Goal: Transaction & Acquisition: Purchase product/service

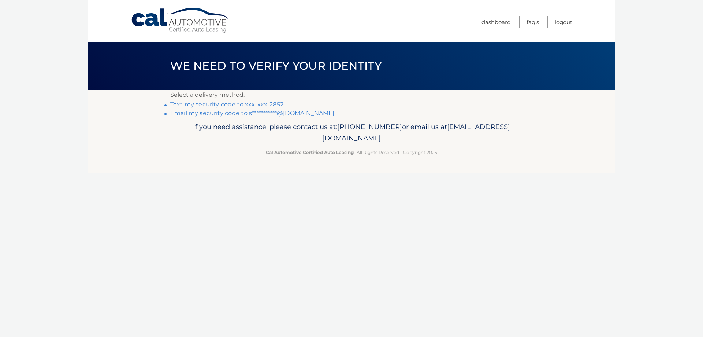
click at [253, 103] on link "Text my security code to xxx-xxx-2852" at bounding box center [226, 104] width 113 height 7
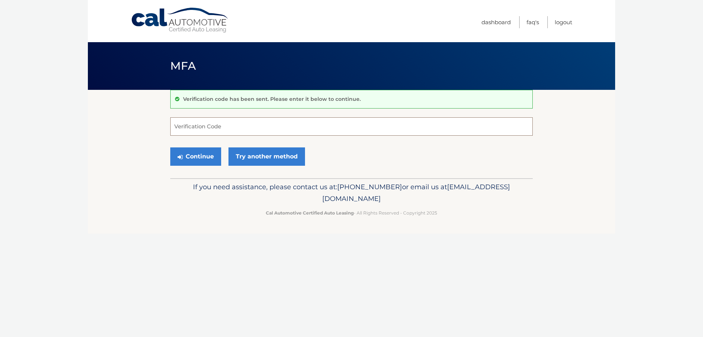
click at [252, 124] on input "Verification Code" at bounding box center [351, 126] width 363 height 18
type input "686147"
click at [200, 151] on button "Continue" at bounding box center [195, 156] width 51 height 18
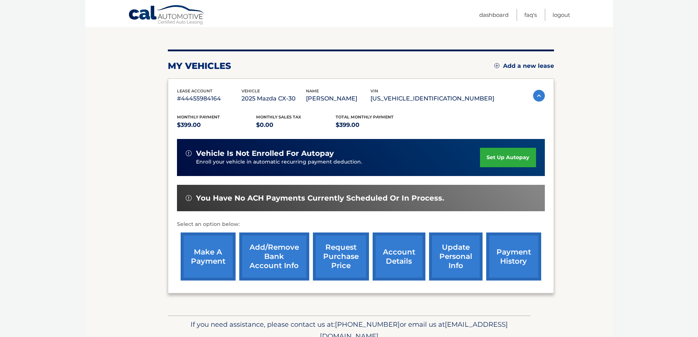
scroll to position [107, 0]
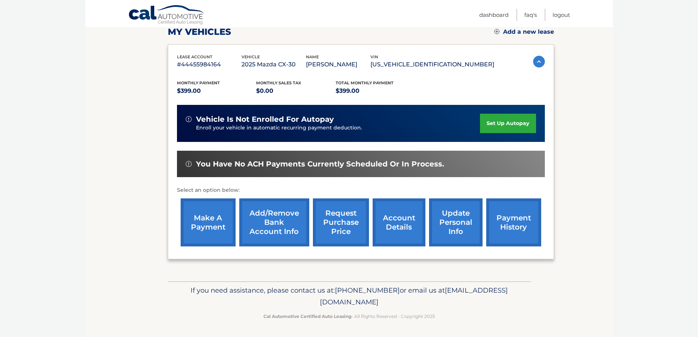
click at [204, 219] on link "make a payment" at bounding box center [208, 222] width 55 height 48
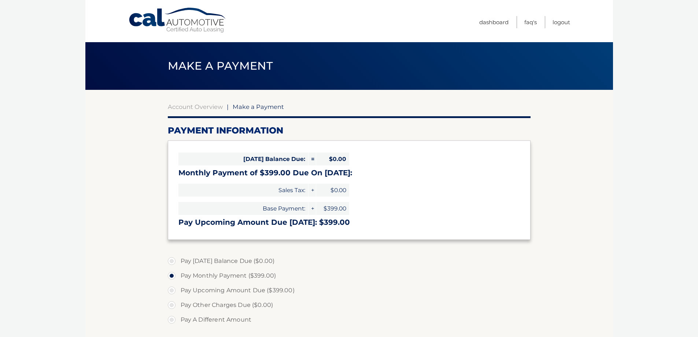
select select "YWQyMGI5YTItYzk4ZC00MTQ0LWJkNzAtYmVmYWEyZDBjMDNm"
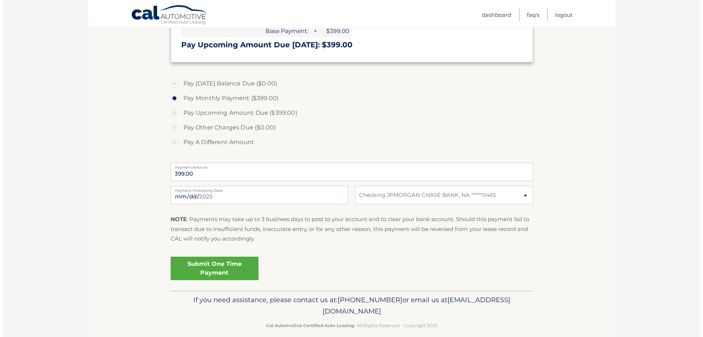
scroll to position [187, 0]
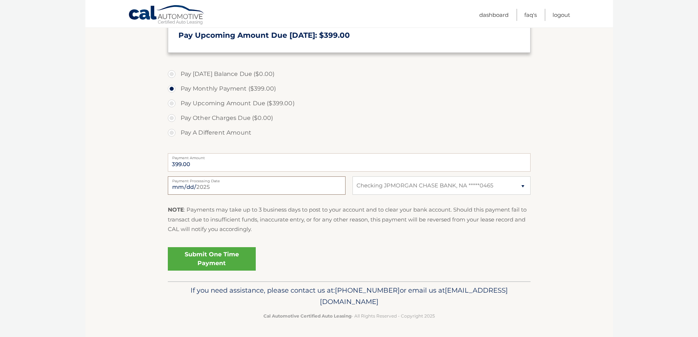
click at [267, 183] on input "2025-09-14" at bounding box center [257, 185] width 178 height 18
type input "2025-09-25"
click at [522, 185] on select "Select Bank Account Checking JPMORGAN CHASE BANK, NA *****0465" at bounding box center [441, 185] width 178 height 18
click at [352, 176] on select "Select Bank Account Checking JPMORGAN CHASE BANK, NA *****0465" at bounding box center [441, 185] width 178 height 18
click at [204, 258] on link "Submit One Time Payment" at bounding box center [212, 258] width 88 height 23
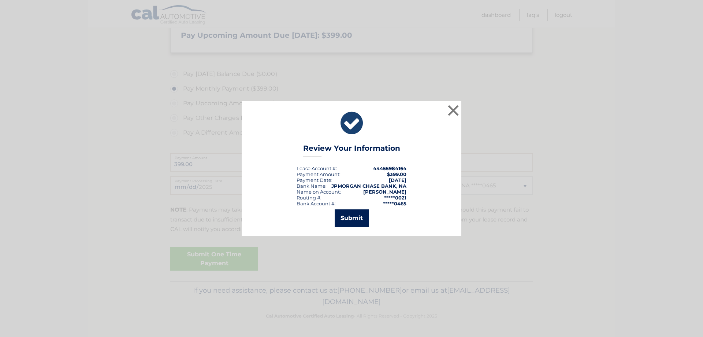
click at [342, 215] on button "Submit" at bounding box center [352, 218] width 34 height 18
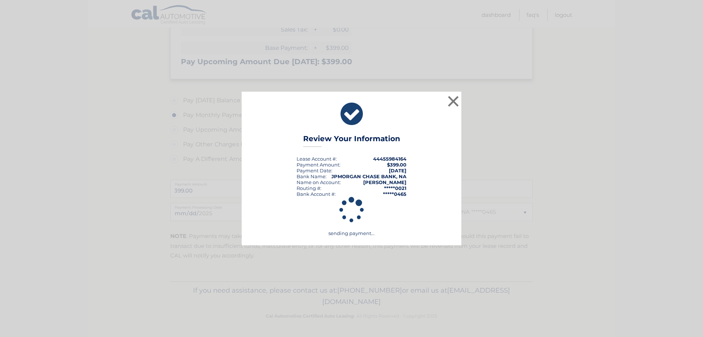
scroll to position [160, 0]
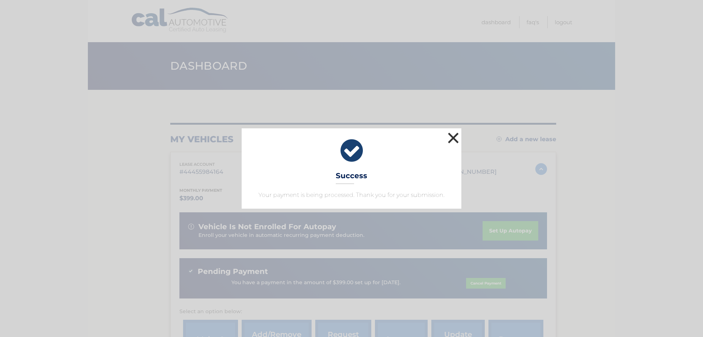
click at [450, 138] on button "×" at bounding box center [453, 137] width 15 height 15
